Goal: Task Accomplishment & Management: Use online tool/utility

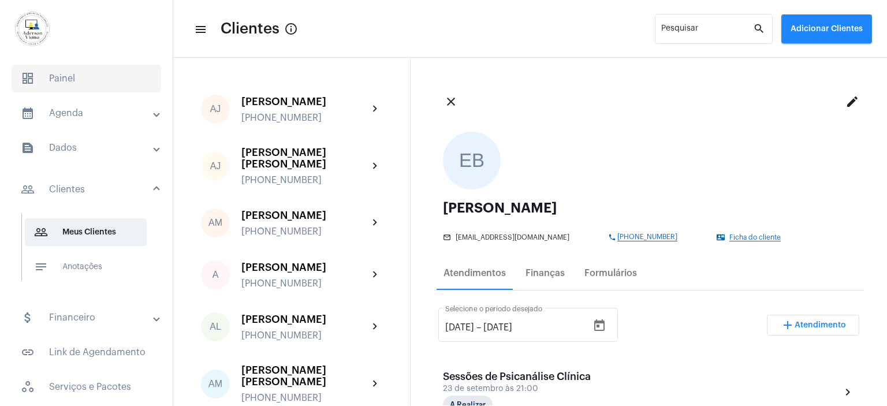
scroll to position [58, 0]
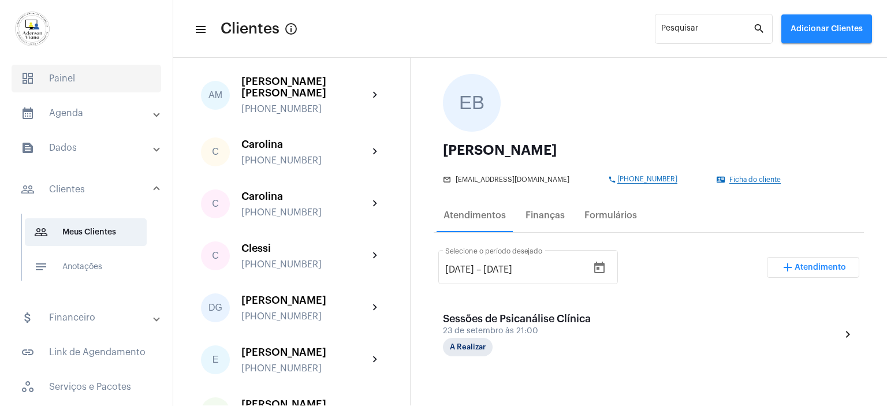
click at [63, 87] on span "dashboard Painel" at bounding box center [87, 79] width 150 height 28
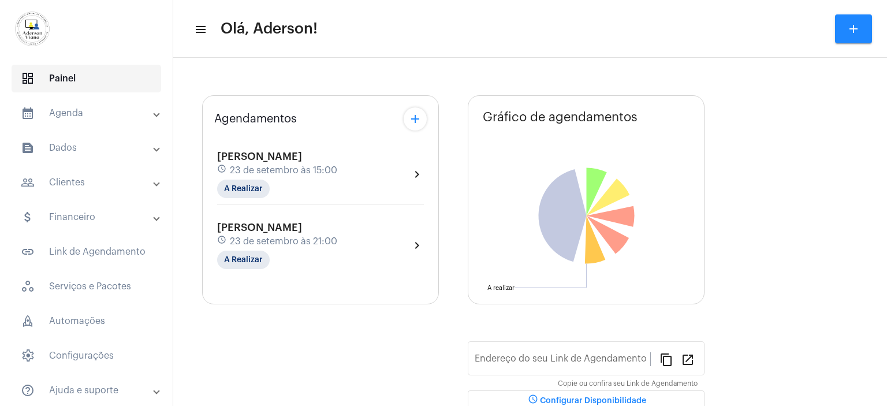
type input "[URL][DOMAIN_NAME][PERSON_NAME]"
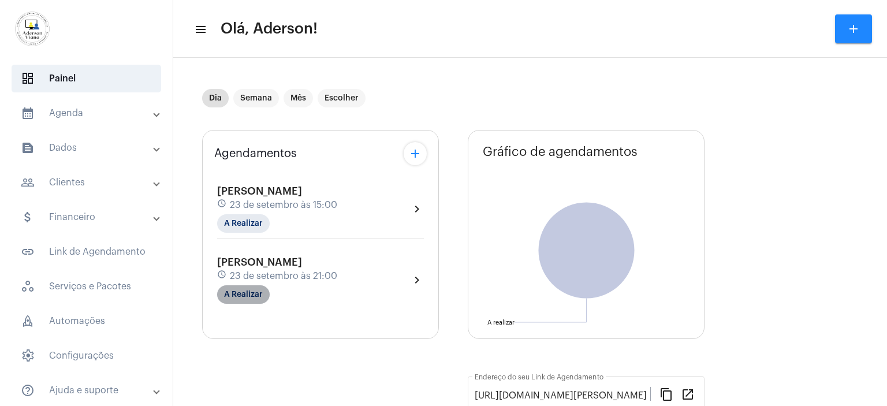
click at [248, 293] on mat-chip "A Realizar" at bounding box center [243, 294] width 53 height 18
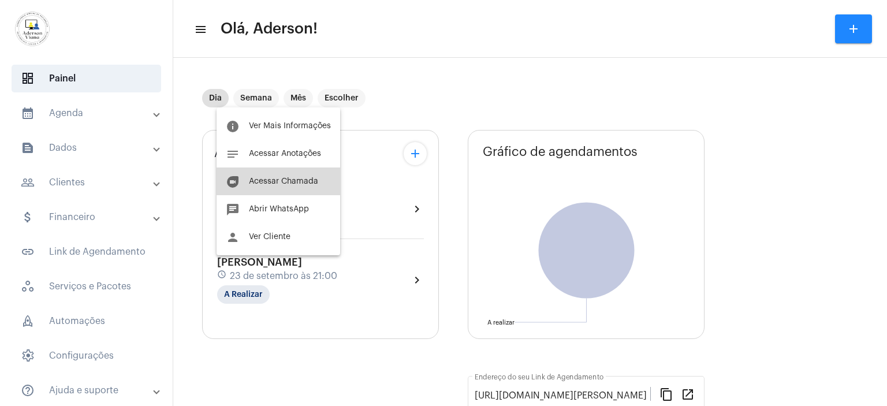
click at [306, 181] on span "Acessar Chamada" at bounding box center [283, 181] width 69 height 8
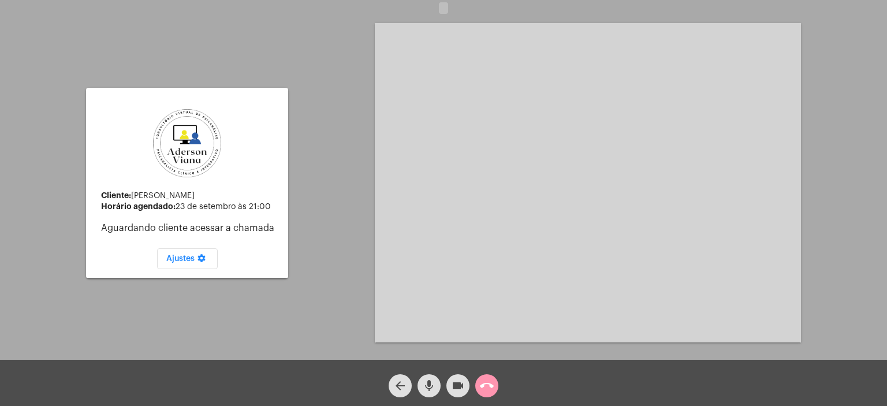
click at [306, 181] on div "Cliente: [PERSON_NAME] Horário agendado: 23 de setembro às 21:00 Aguardando cli…" at bounding box center [443, 182] width 884 height 360
click at [320, 182] on div "Cliente: [PERSON_NAME] Horário agendado: 23 de setembro às 21:00 Aguardando cli…" at bounding box center [443, 182] width 884 height 360
